Goal: Transaction & Acquisition: Purchase product/service

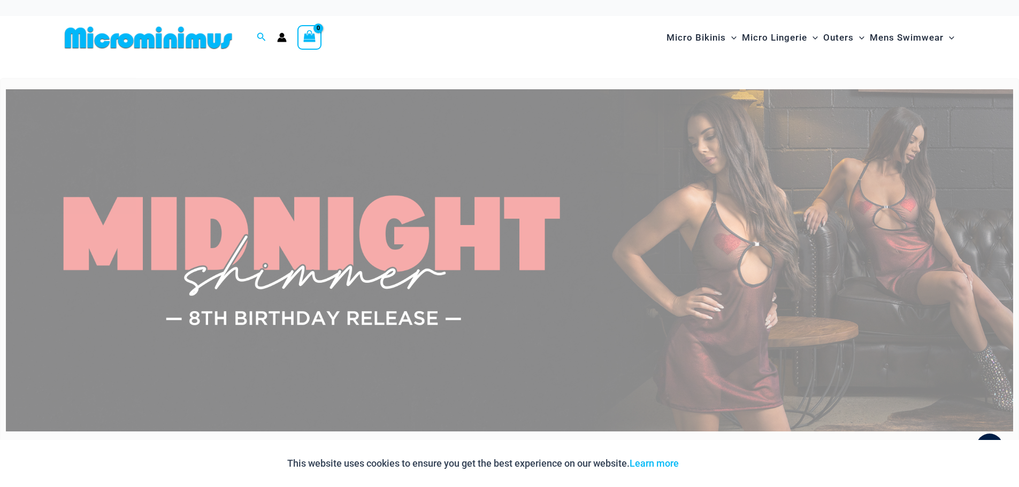
click at [656, 268] on img at bounding box center [509, 260] width 1007 height 342
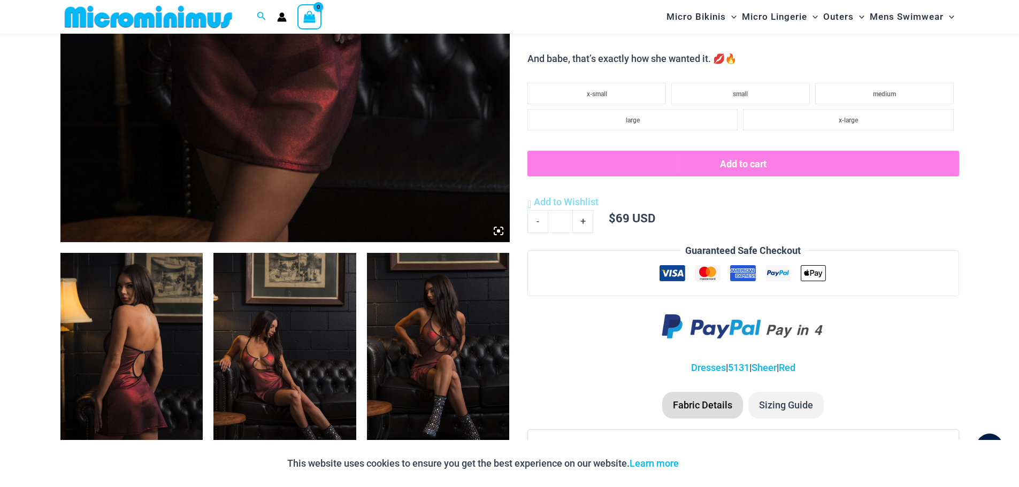
scroll to position [580, 0]
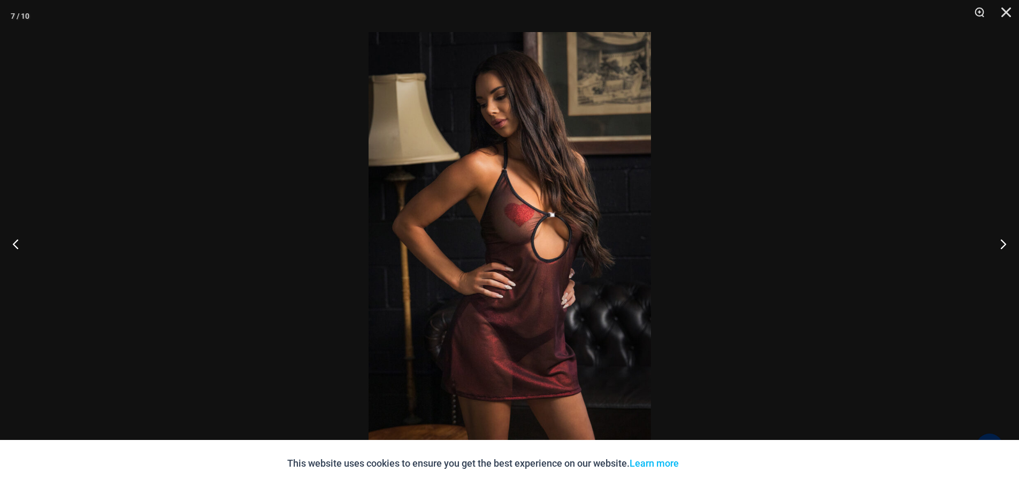
click at [850, 221] on div at bounding box center [509, 243] width 1019 height 487
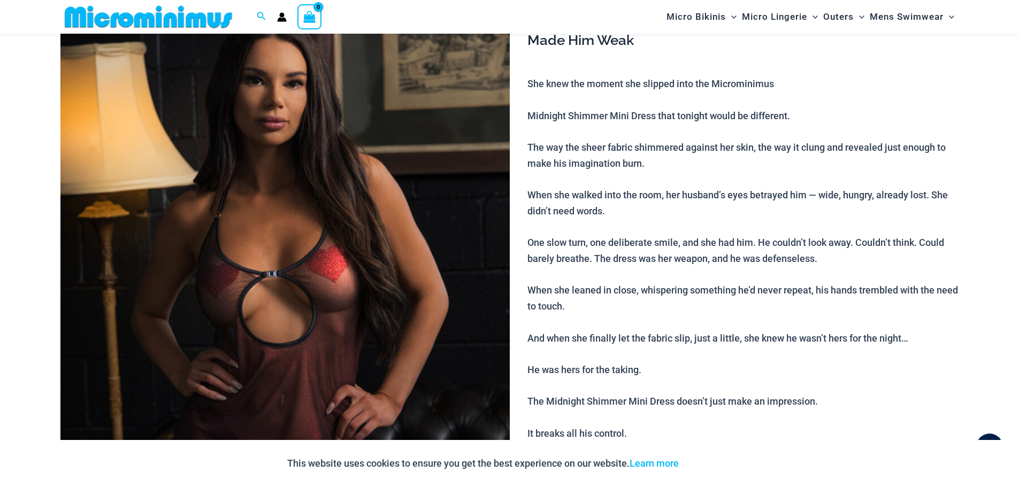
scroll to position [0, 0]
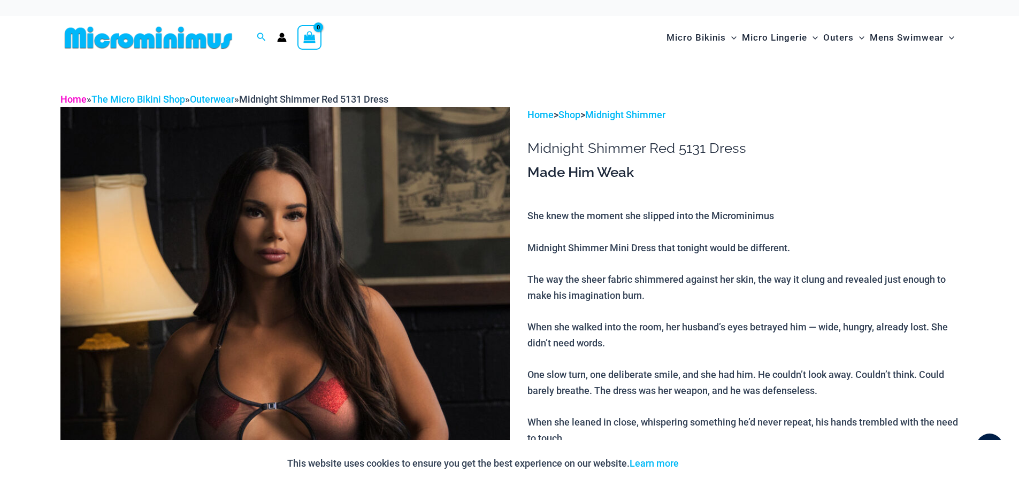
click at [73, 96] on link "Home" at bounding box center [73, 99] width 26 height 11
